Goal: Task Accomplishment & Management: Manage account settings

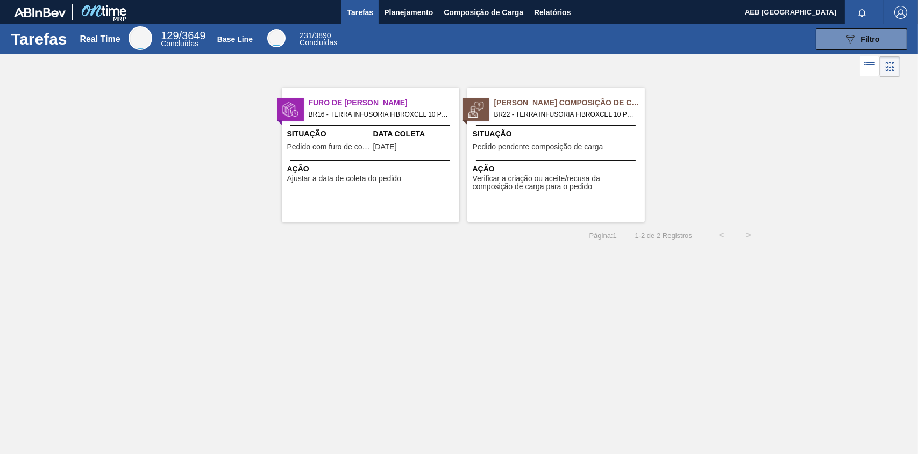
click at [331, 110] on span "BR16 - TERRA INFUSORIA FIBROXCEL 10 Pedido - 2030228" at bounding box center [380, 115] width 142 height 12
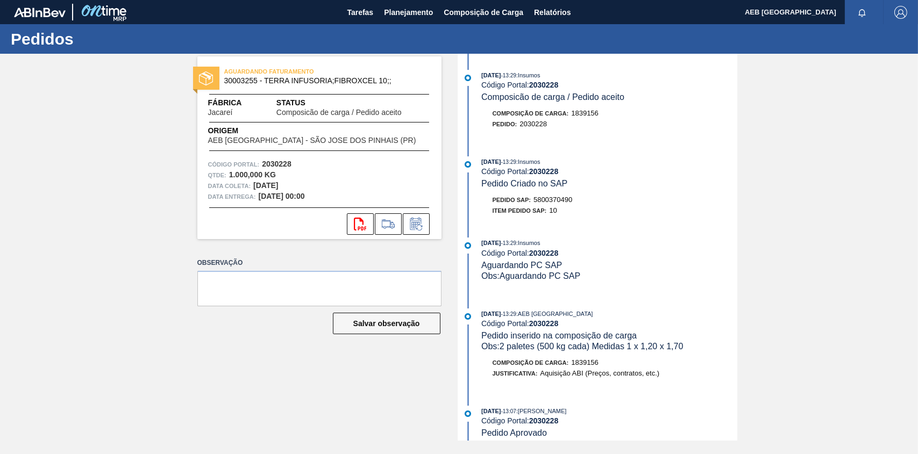
click at [538, 187] on span "Pedido Criado no SAP" at bounding box center [524, 183] width 86 height 9
click at [354, 226] on icon at bounding box center [360, 224] width 12 height 13
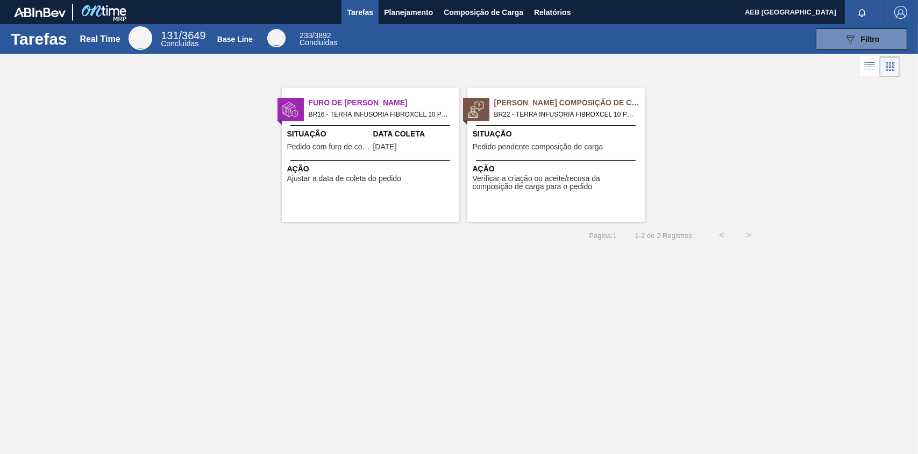
click at [344, 100] on span "Furo de [PERSON_NAME]" at bounding box center [384, 102] width 151 height 11
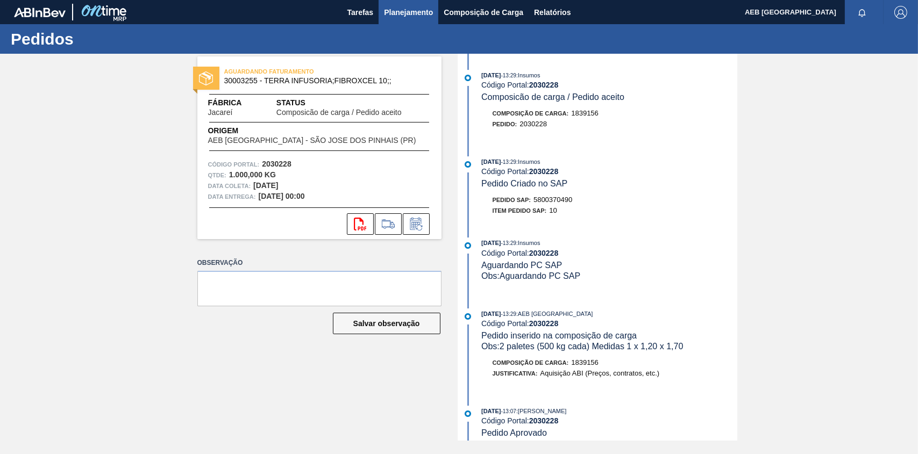
click at [400, 8] on span "Planejamento" at bounding box center [408, 12] width 49 height 13
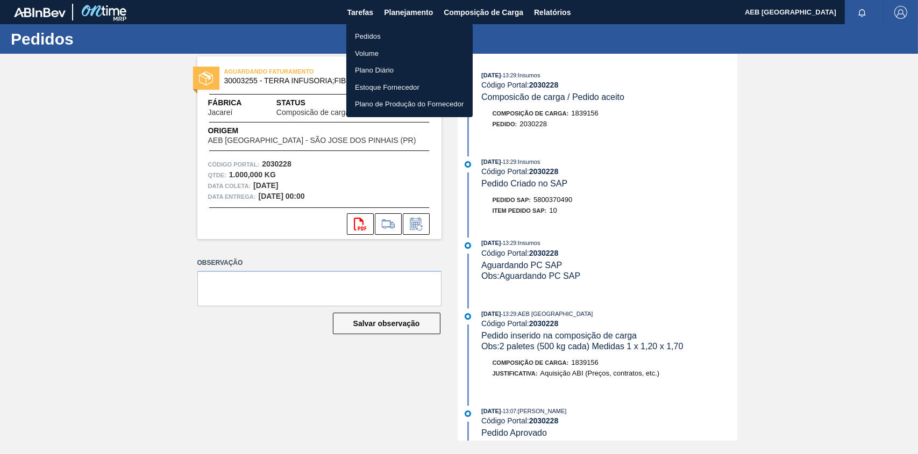
click at [461, 7] on div at bounding box center [459, 227] width 918 height 454
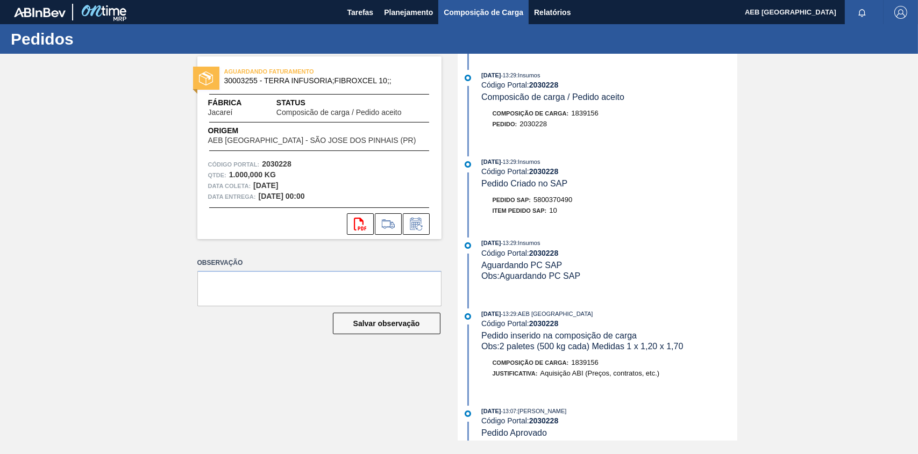
click at [458, 12] on span "Composição de Carga" at bounding box center [483, 12] width 80 height 13
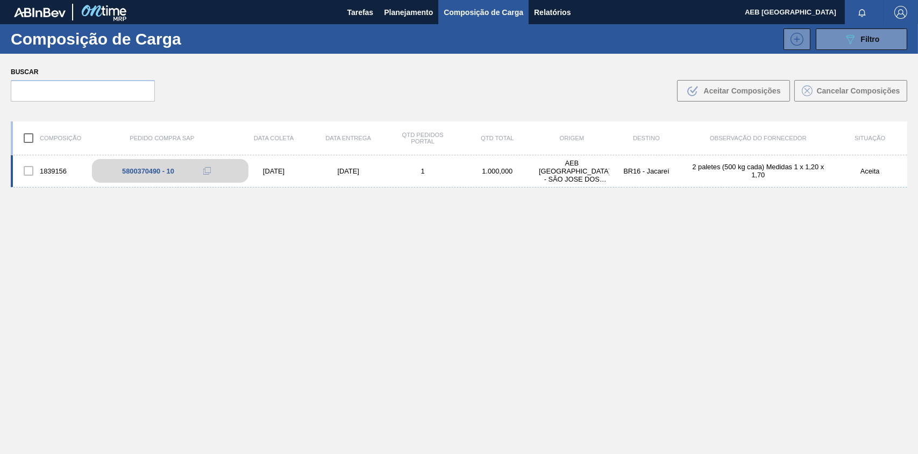
click at [135, 170] on div "5800370490 - 10" at bounding box center [148, 171] width 52 height 8
click at [368, 11] on span "Tarefas" at bounding box center [360, 12] width 26 height 13
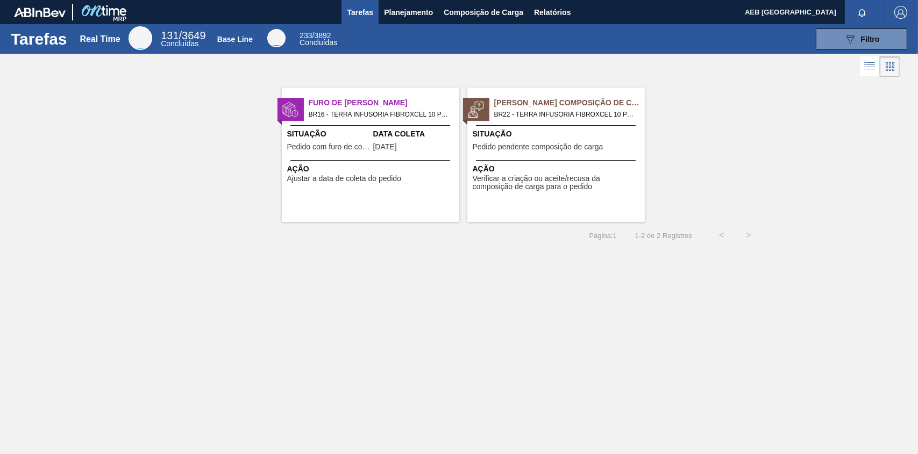
click at [563, 99] on span "[PERSON_NAME] Composição de Carga" at bounding box center [569, 102] width 151 height 11
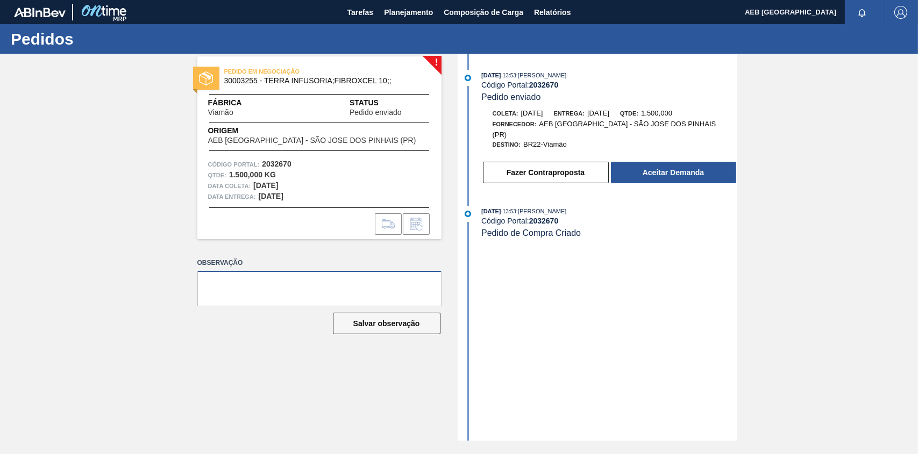
click at [255, 280] on textarea at bounding box center [319, 288] width 244 height 35
type textarea "2"
drag, startPoint x: 375, startPoint y: 283, endPoint x: 121, endPoint y: 269, distance: 254.6
click at [121, 269] on div "! PEDIDO EM NEGOCIAÇÃO 30003255 - TERRA INFUSORIA;FIBROXCEL 10;; Fábrica Viamão…" at bounding box center [459, 247] width 918 height 387
type textarea "3 paletes de 500 kg cada (1 x 1,2 x 1,7 cada)"
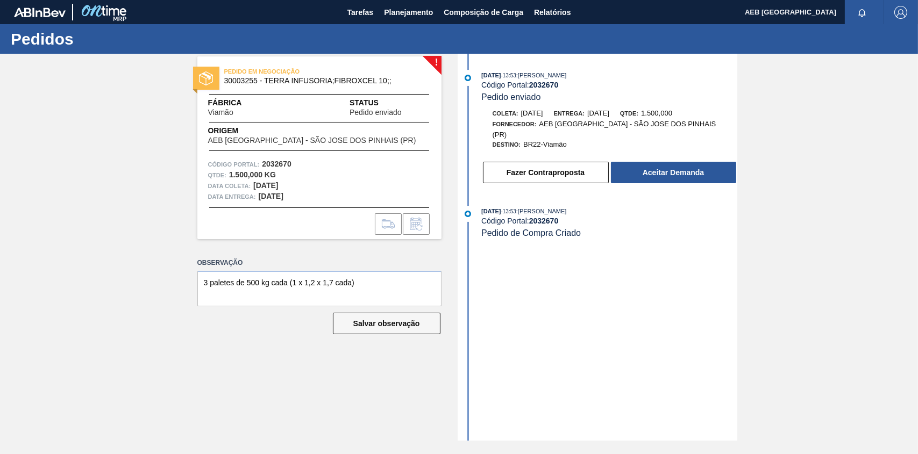
drag, startPoint x: 385, startPoint y: 323, endPoint x: 413, endPoint y: 305, distance: 32.8
click at [384, 322] on button "Salvar observação" at bounding box center [387, 324] width 108 height 22
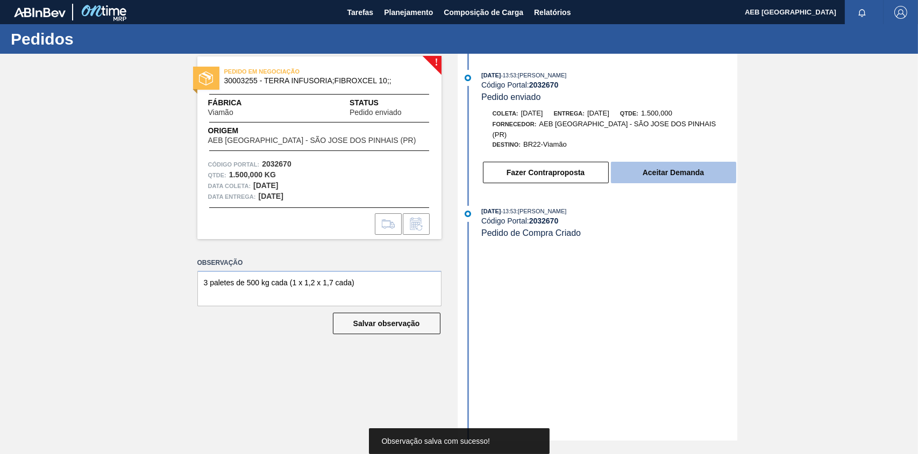
click at [678, 162] on button "Aceitar Demanda" at bounding box center [673, 173] width 125 height 22
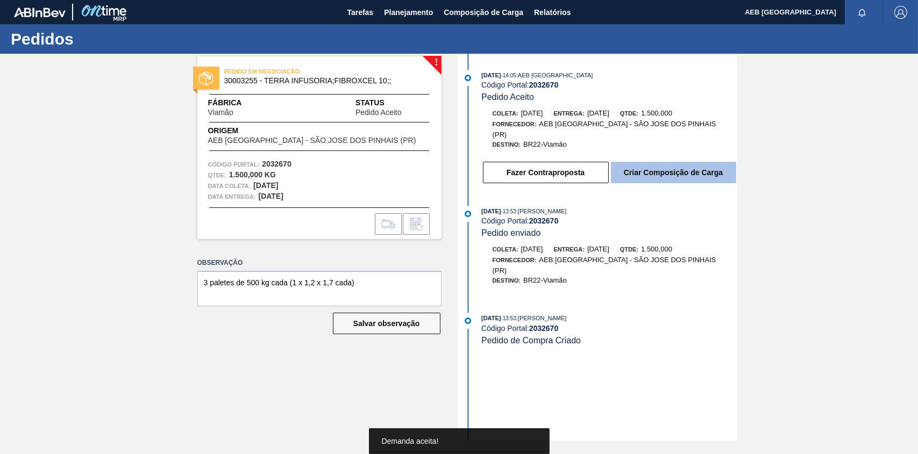
click at [686, 162] on button "Criar Composição de Carga" at bounding box center [673, 173] width 125 height 22
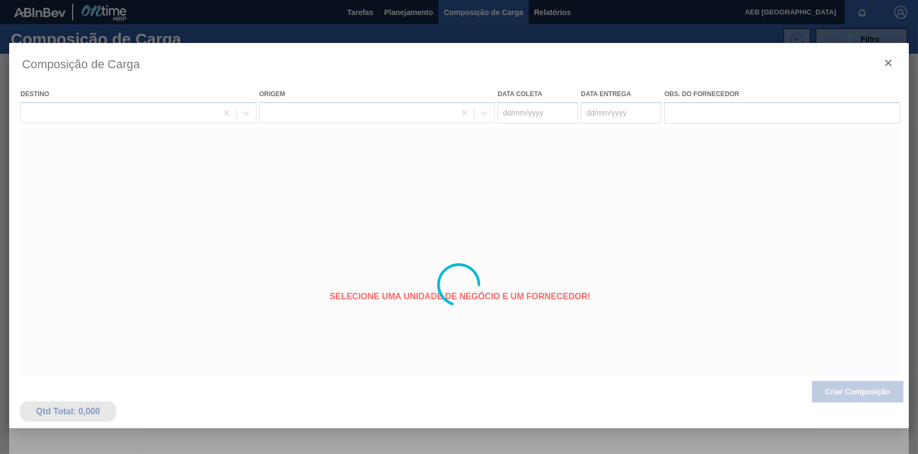
type coleta "[DATE]"
type entrega "[DATE]"
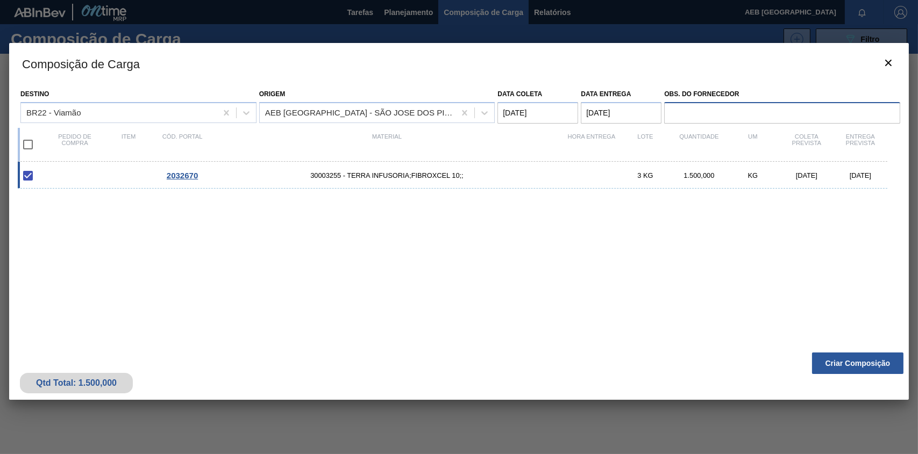
click at [713, 112] on input "Obs. do Fornecedor" at bounding box center [782, 113] width 236 height 22
paste input "3 paletes de 500 kg cada (1 x 1,2 x 1,7 cada)"
type input "3 paletes de 500 kg cada (1 x 1,2 x 1,7 cada)"
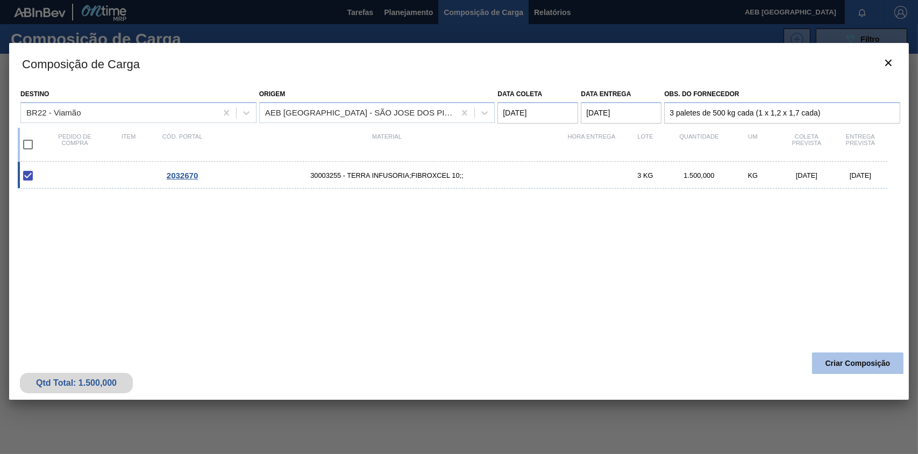
click at [849, 365] on button "Criar Composição" at bounding box center [857, 364] width 91 height 22
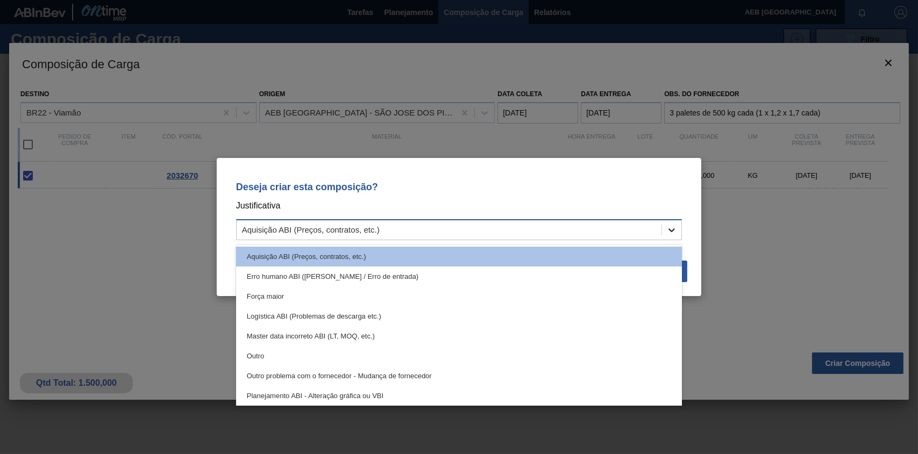
click at [674, 230] on icon at bounding box center [671, 230] width 6 height 4
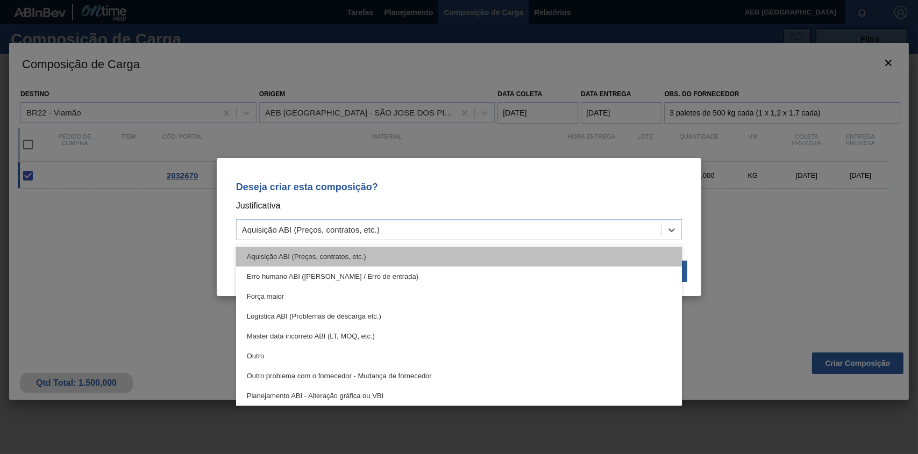
click at [394, 250] on div "Aquisição ABI (Preços, contratos, etc.)" at bounding box center [459, 257] width 446 height 20
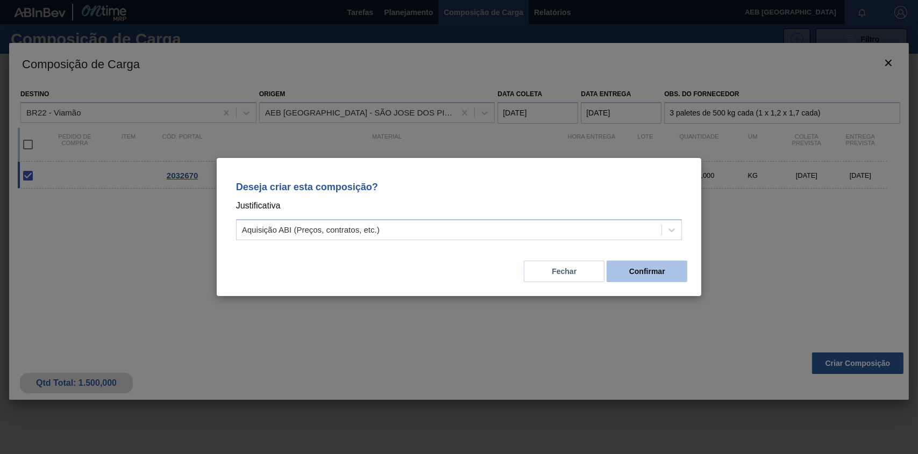
click at [647, 270] on button "Confirmar" at bounding box center [646, 272] width 81 height 22
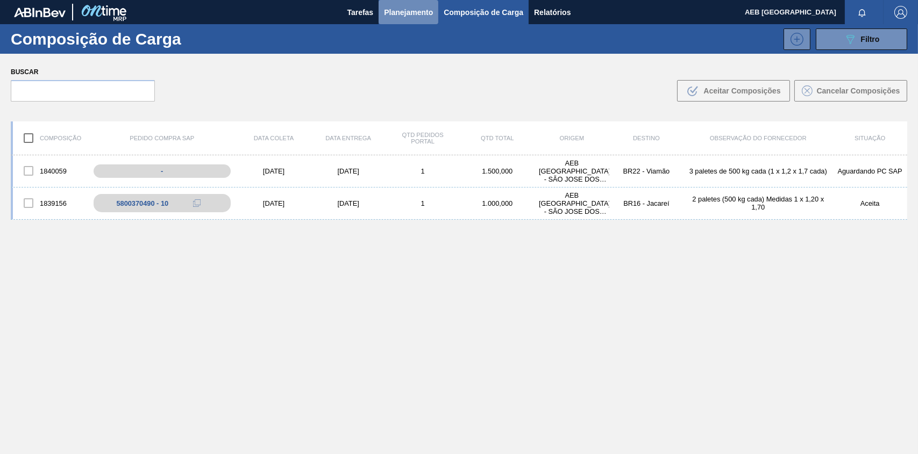
click at [414, 6] on span "Planejamento" at bounding box center [408, 12] width 49 height 13
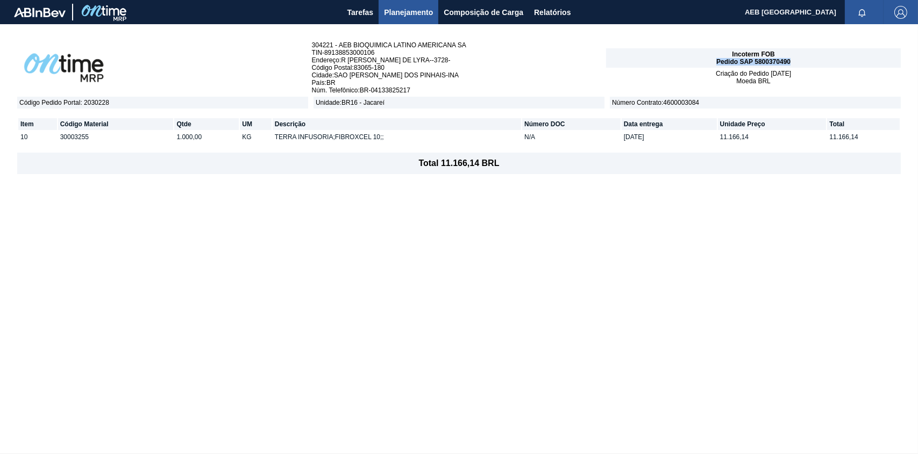
drag, startPoint x: 793, startPoint y: 60, endPoint x: 718, endPoint y: 61, distance: 74.7
click at [718, 61] on div "Incoterm FOB Pedido SAP 5800370490" at bounding box center [753, 57] width 295 height 19
copy span "Pedido SAP 5800370490"
